Goal: Task Accomplishment & Management: Manage account settings

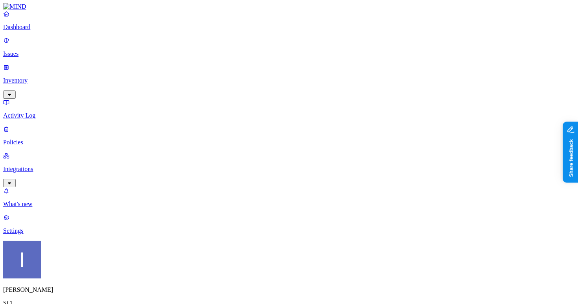
click at [43, 31] on p "Dashboard" at bounding box center [289, 27] width 572 height 7
click at [51, 234] on p "Settings" at bounding box center [289, 230] width 572 height 7
click at [41, 166] on p "Integrations" at bounding box center [289, 169] width 572 height 7
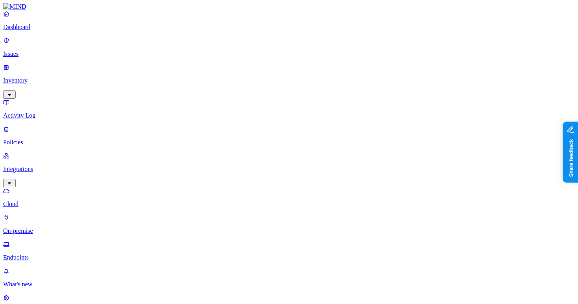
click at [41, 254] on p "Endpoints" at bounding box center [289, 257] width 572 height 7
click at [65, 77] on p "Inventory" at bounding box center [289, 80] width 572 height 7
click at [58, 139] on p "Users" at bounding box center [289, 142] width 572 height 7
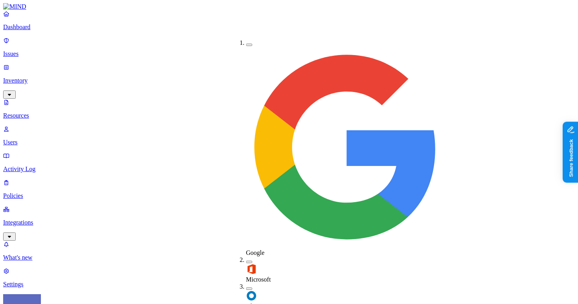
click at [247, 264] on img at bounding box center [251, 269] width 11 height 11
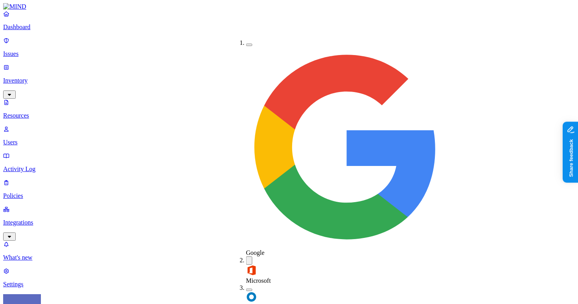
type button "on"
click at [265, 277] on span "Microsoft" at bounding box center [258, 280] width 25 height 7
click at [246, 283] on div "Okta" at bounding box center [246, 296] width 0 height 27
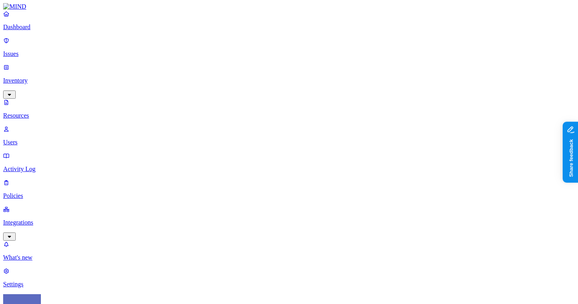
click at [332, 53] on div "Enabled" at bounding box center [332, 49] width 0 height 7
